Goal: Information Seeking & Learning: Learn about a topic

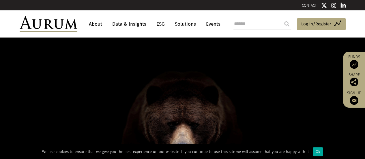
click at [163, 21] on link "ESG" at bounding box center [160, 24] width 14 height 11
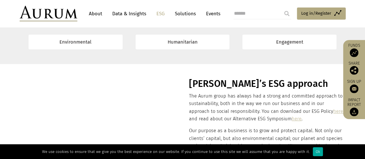
scroll to position [91, 0]
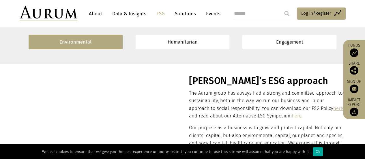
click at [98, 40] on link "Environmental" at bounding box center [76, 42] width 94 height 15
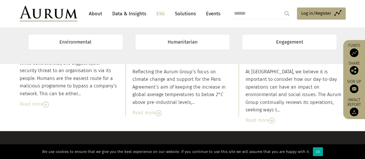
scroll to position [3597, 0]
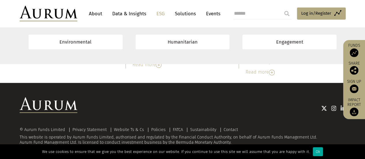
drag, startPoint x: 256, startPoint y: 138, endPoint x: 315, endPoint y: 136, distance: 58.9
click at [315, 136] on div "© Aurum Funds Limited Privacy Statement Website Ts & Cs Policies FATCA Sustaina…" at bounding box center [183, 136] width 326 height 18
copy div "Aurum Funds Management Ltd."
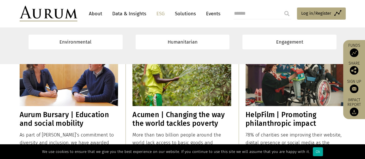
scroll to position [2567, 0]
